Goal: Task Accomplishment & Management: Manage account settings

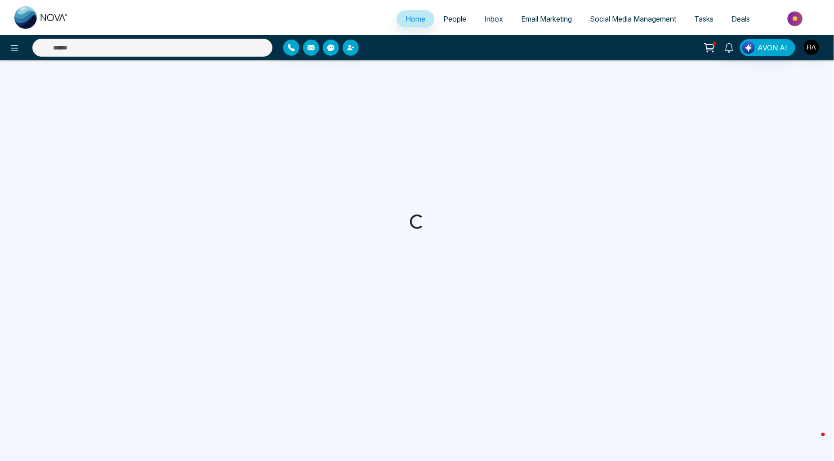
select select "*"
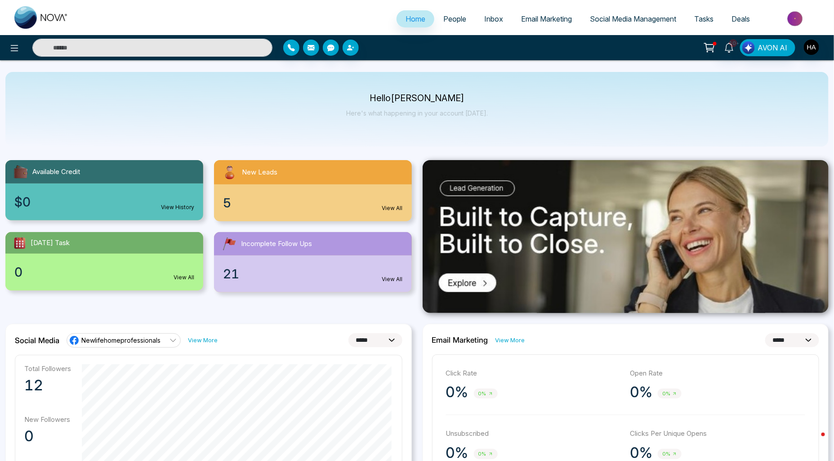
click at [453, 24] on link "People" at bounding box center [454, 18] width 41 height 17
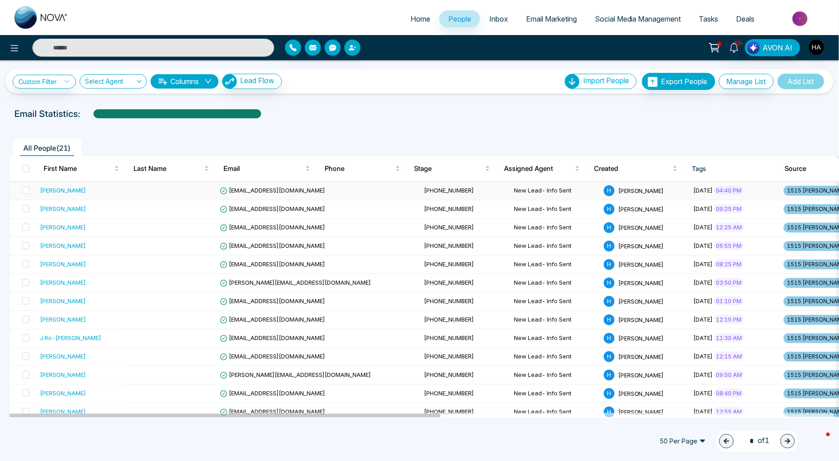
click at [104, 190] on div "[PERSON_NAME]" at bounding box center [81, 190] width 83 height 9
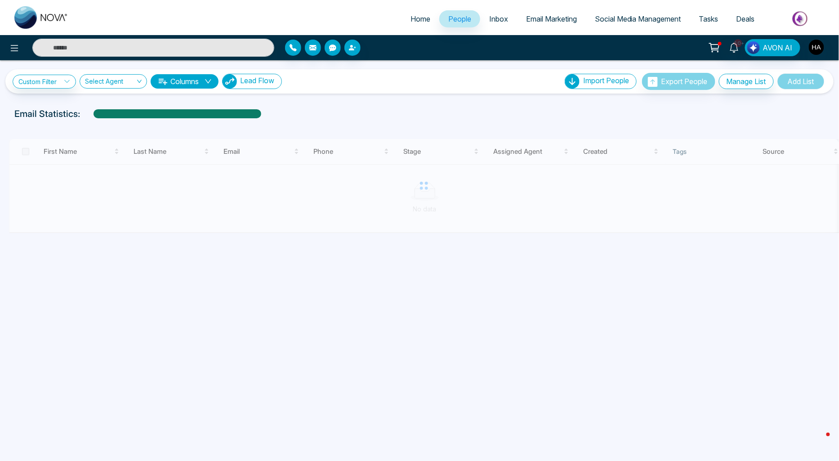
click at [257, 83] on span "Lead Flow" at bounding box center [257, 80] width 34 height 9
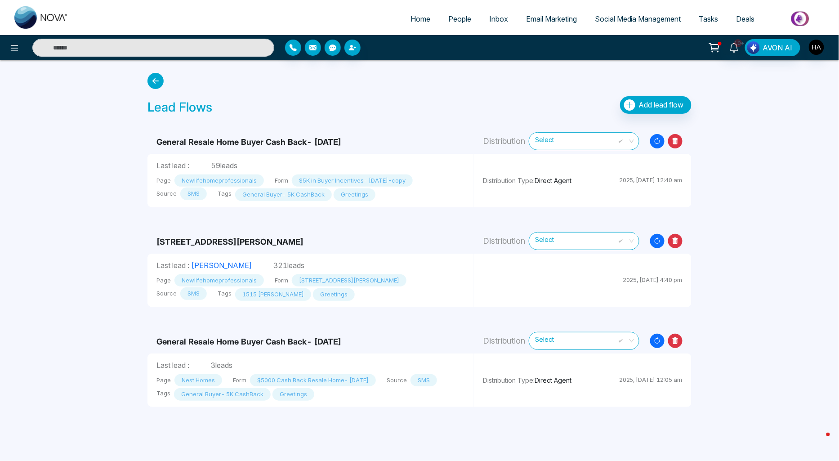
click at [678, 242] on icon at bounding box center [675, 241] width 14 height 14
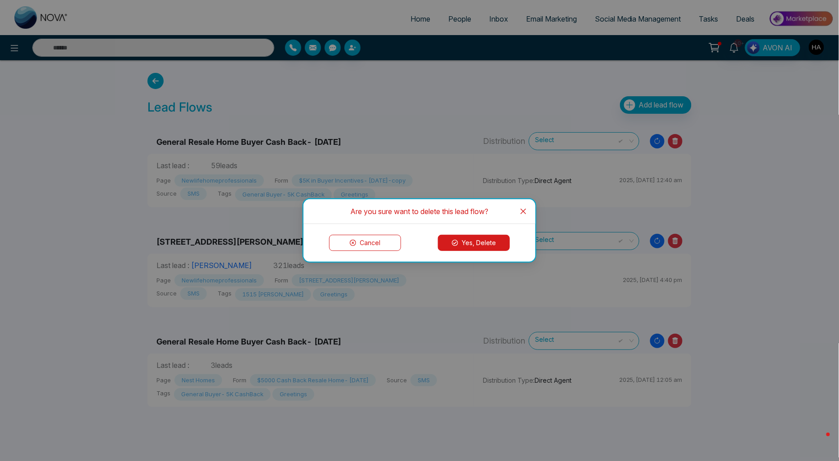
click at [450, 244] on button "Yes, Delete" at bounding box center [474, 243] width 72 height 16
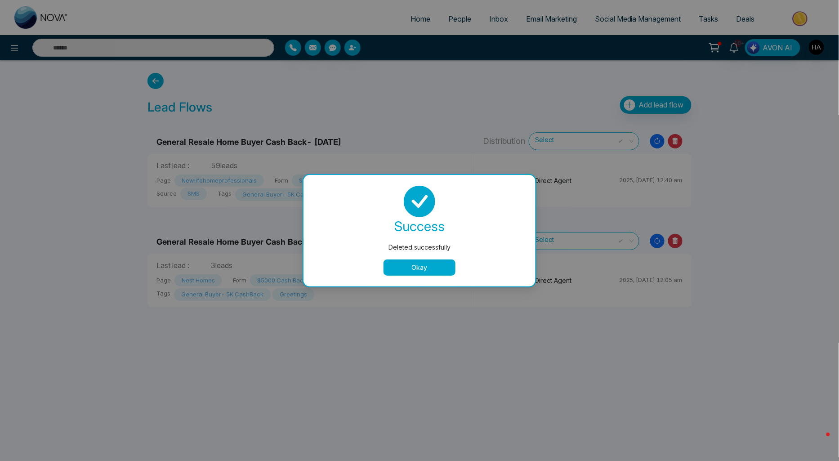
click at [438, 264] on button "Okay" at bounding box center [420, 267] width 72 height 16
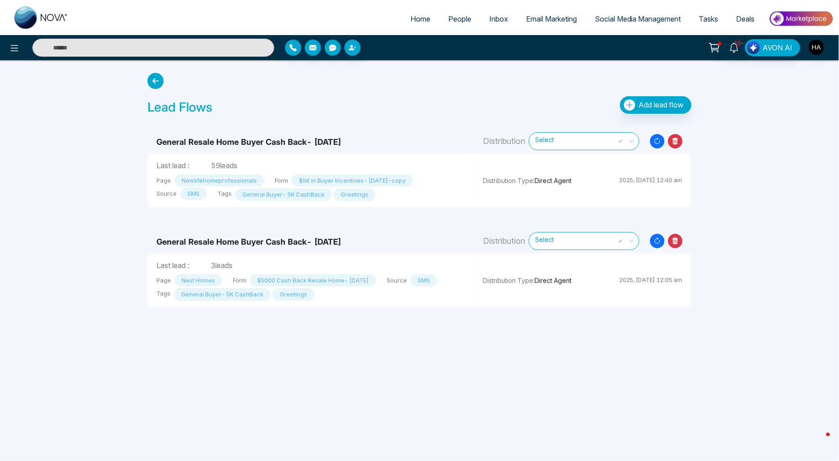
click at [675, 239] on icon at bounding box center [676, 240] width 6 height 7
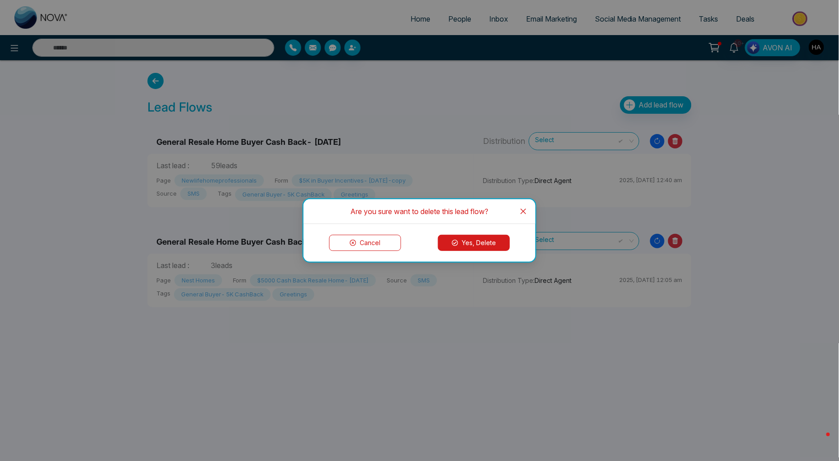
click at [357, 240] on button "Cancel" at bounding box center [365, 243] width 72 height 16
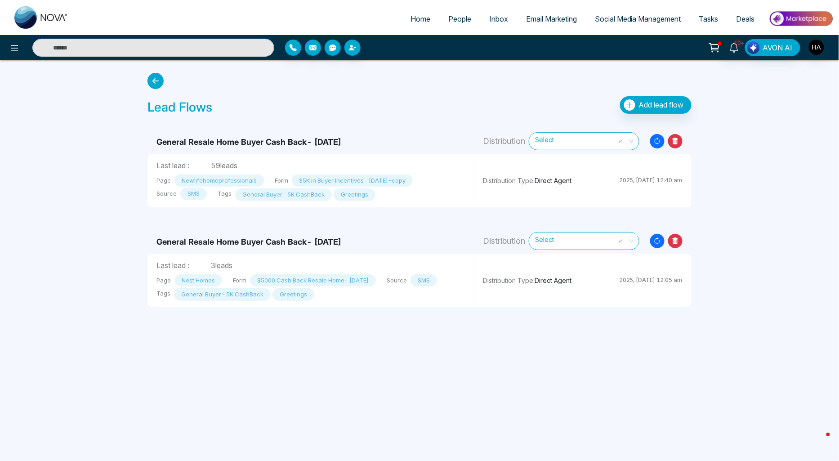
click at [428, 22] on link "Home" at bounding box center [421, 18] width 38 height 17
select select "*"
